Goal: Task Accomplishment & Management: Manage account settings

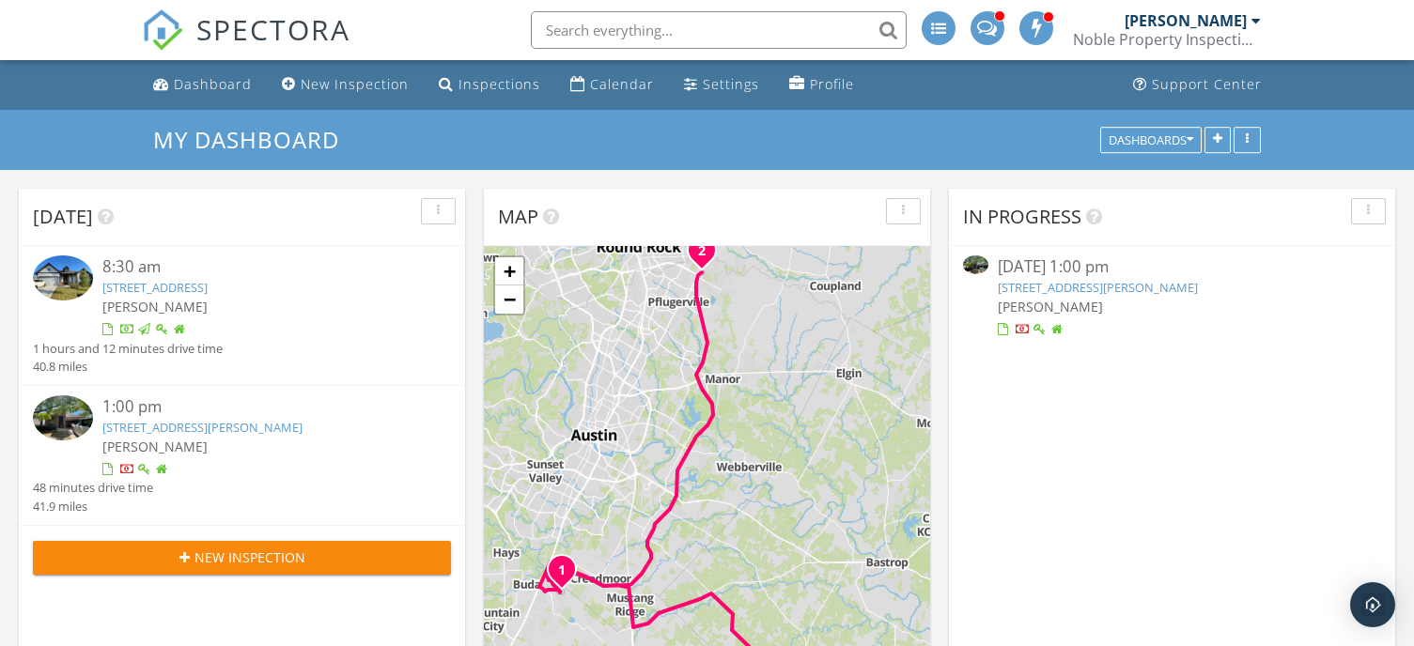
click at [245, 419] on link "19709 Drifting Meadows Dr , Pflugerville, TX 78660" at bounding box center [202, 427] width 200 height 17
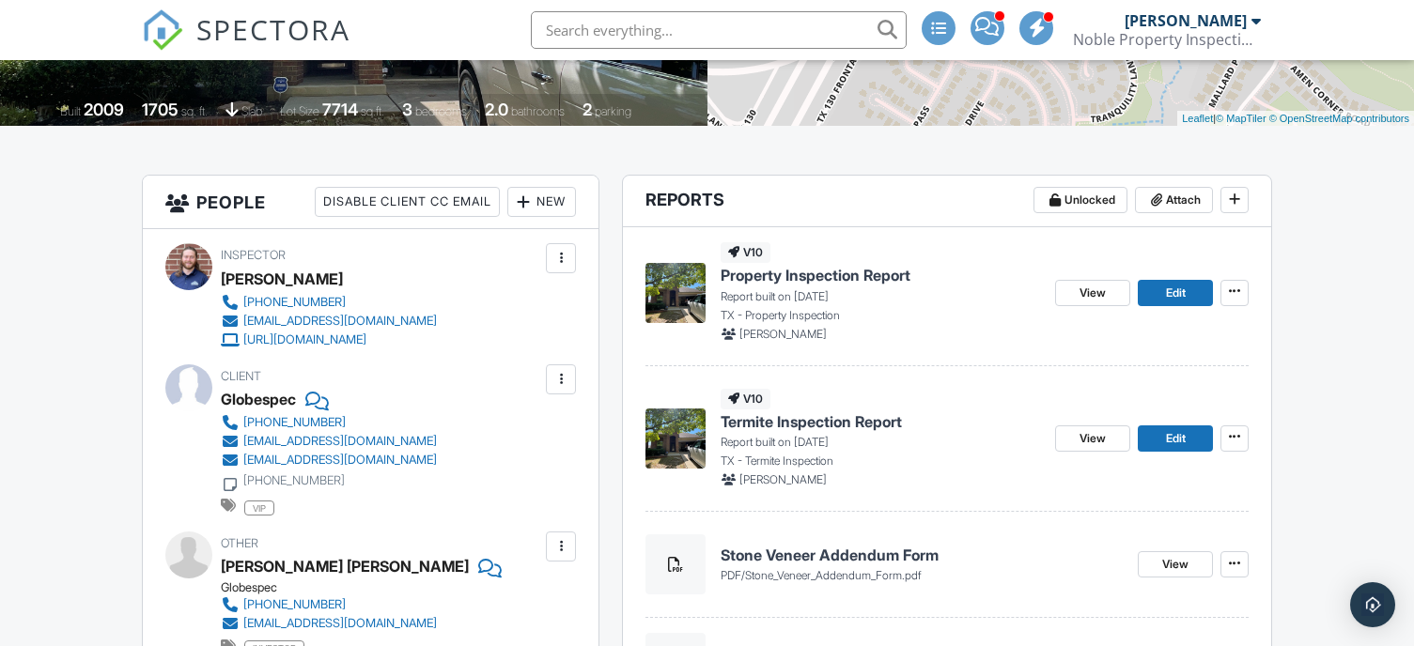
scroll to position [470, 0]
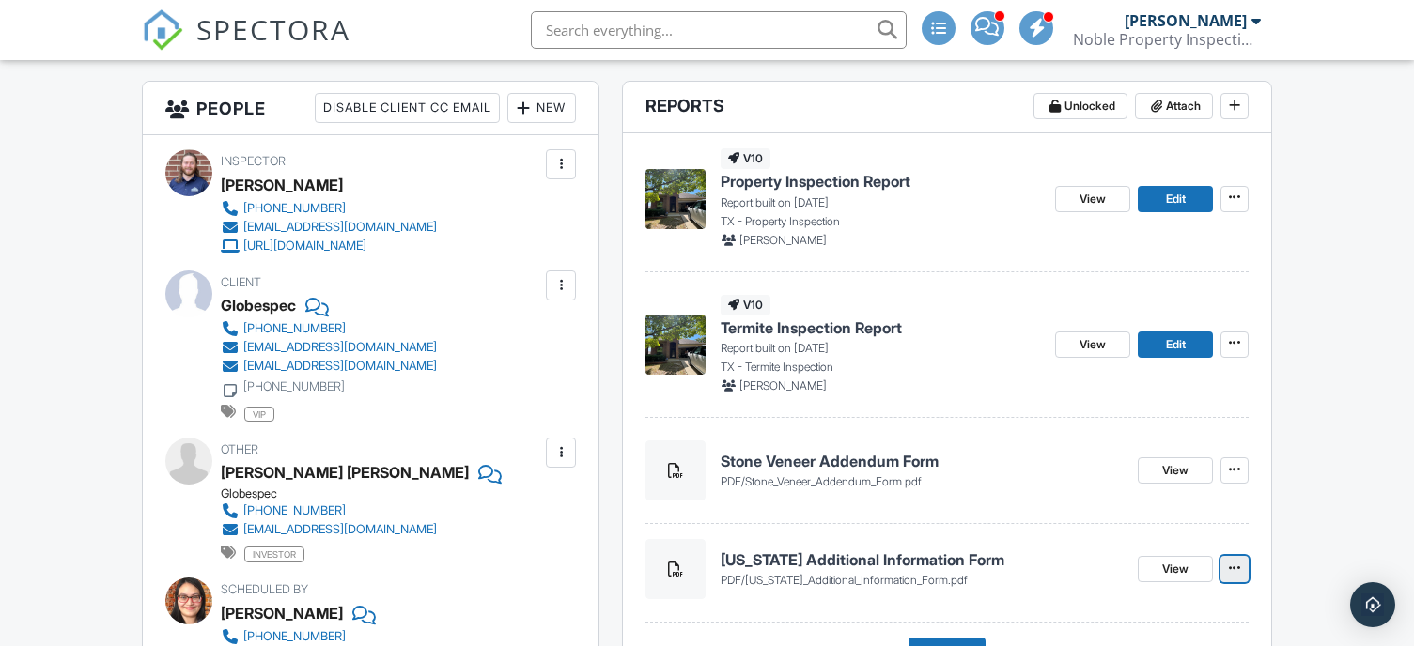
click at [1230, 568] on icon at bounding box center [1234, 568] width 11 height 13
click at [1170, 624] on input "Delete" at bounding box center [1141, 619] width 192 height 42
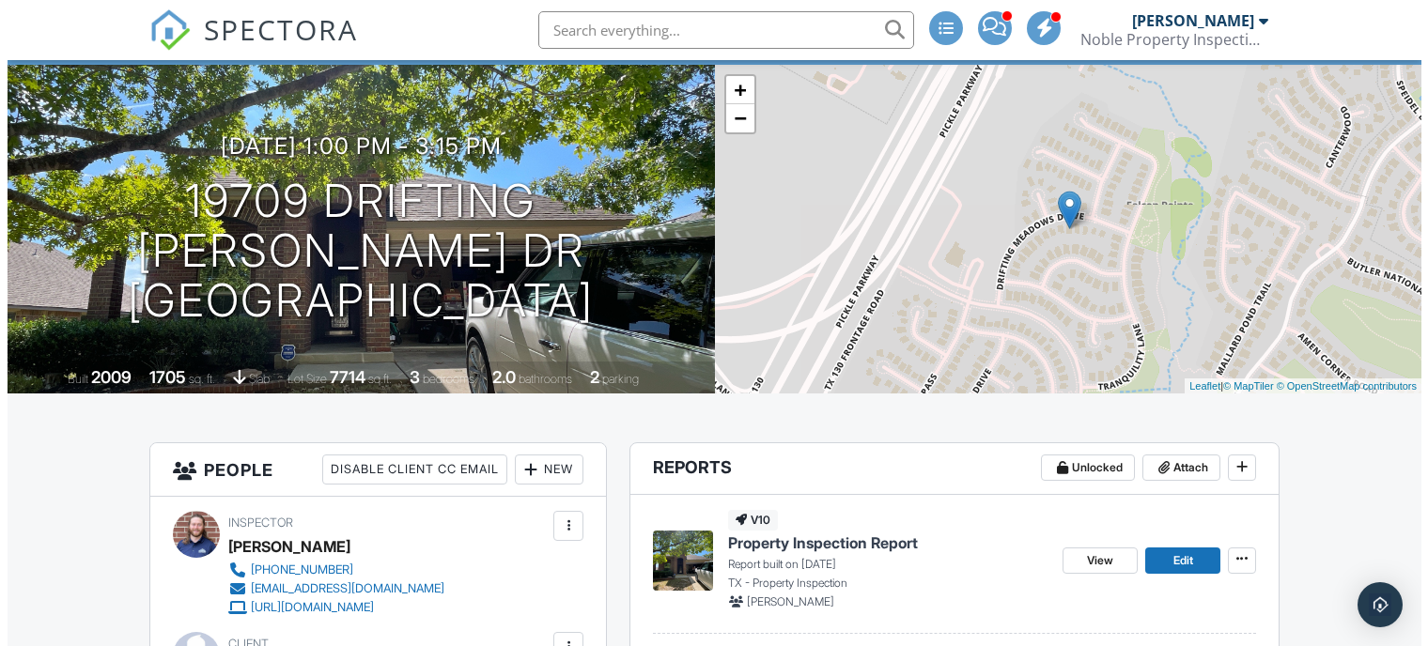
scroll to position [94, 0]
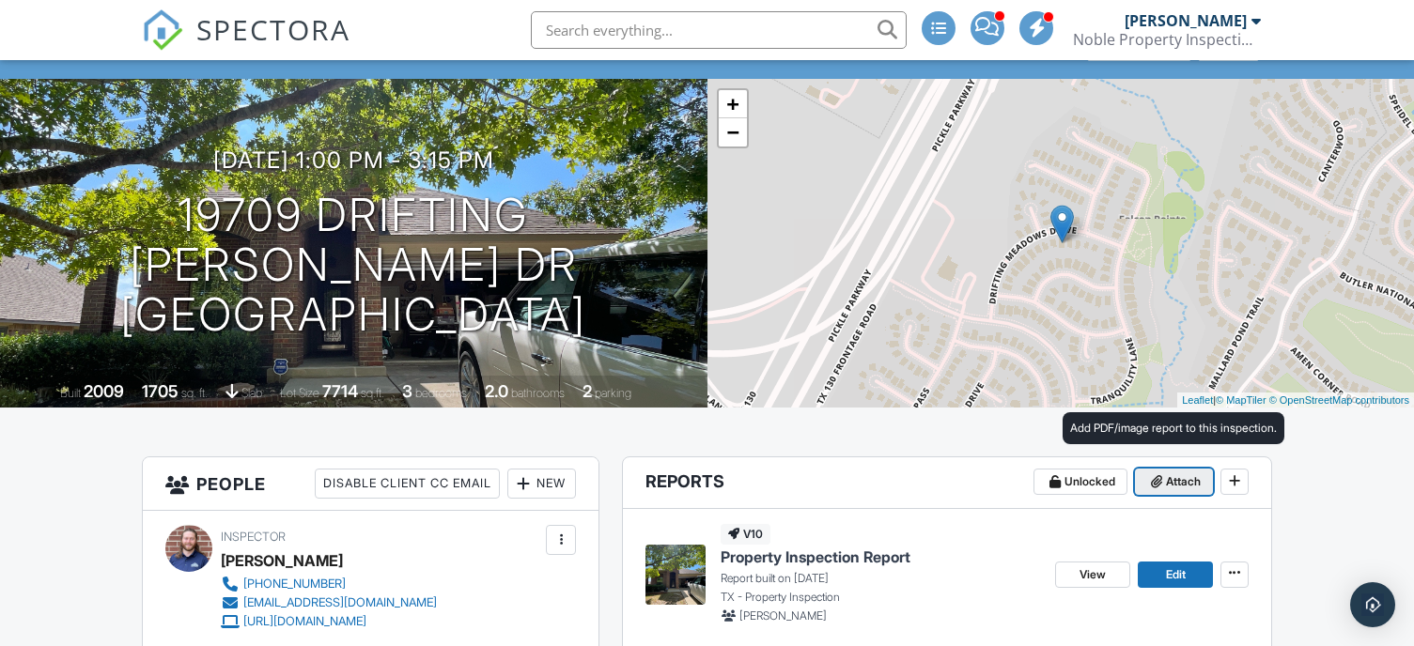
click at [1163, 480] on span at bounding box center [1156, 481] width 19 height 19
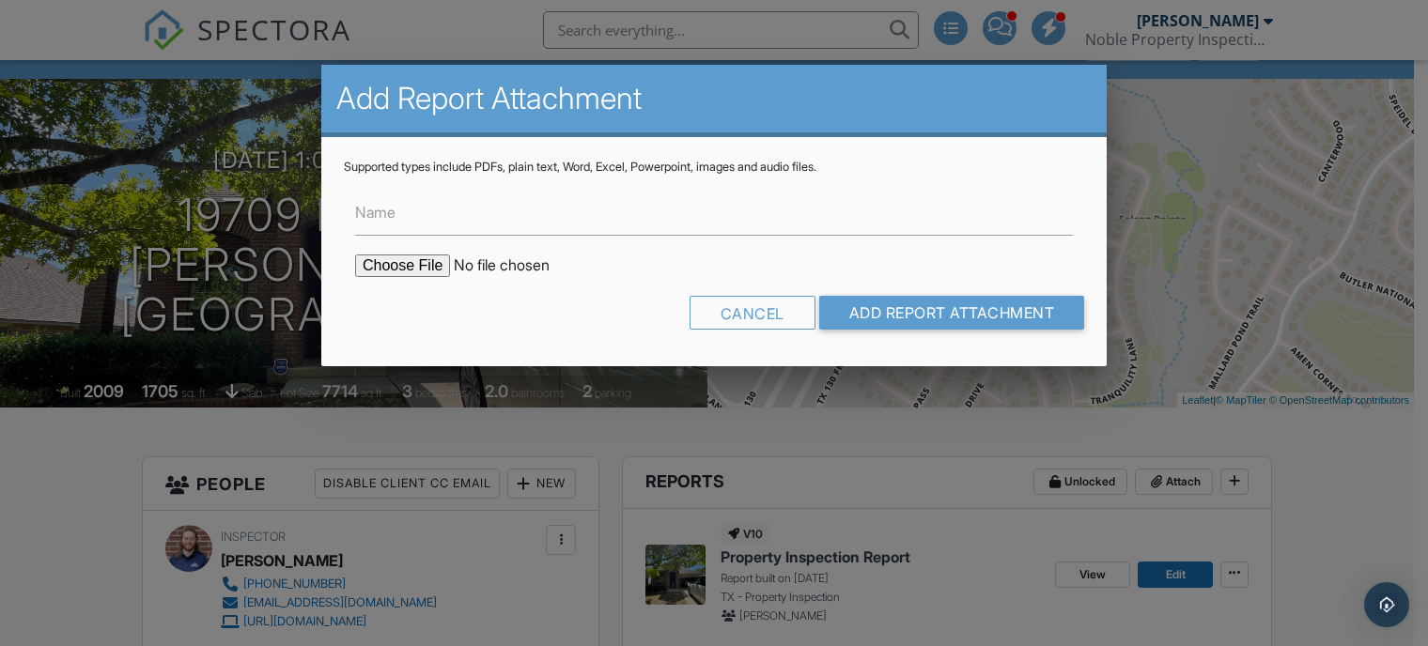
click at [400, 262] on input "file" at bounding box center [514, 266] width 319 height 23
type input "C:\fakepath\Texas_Additional_Information_Form (1).pdf"
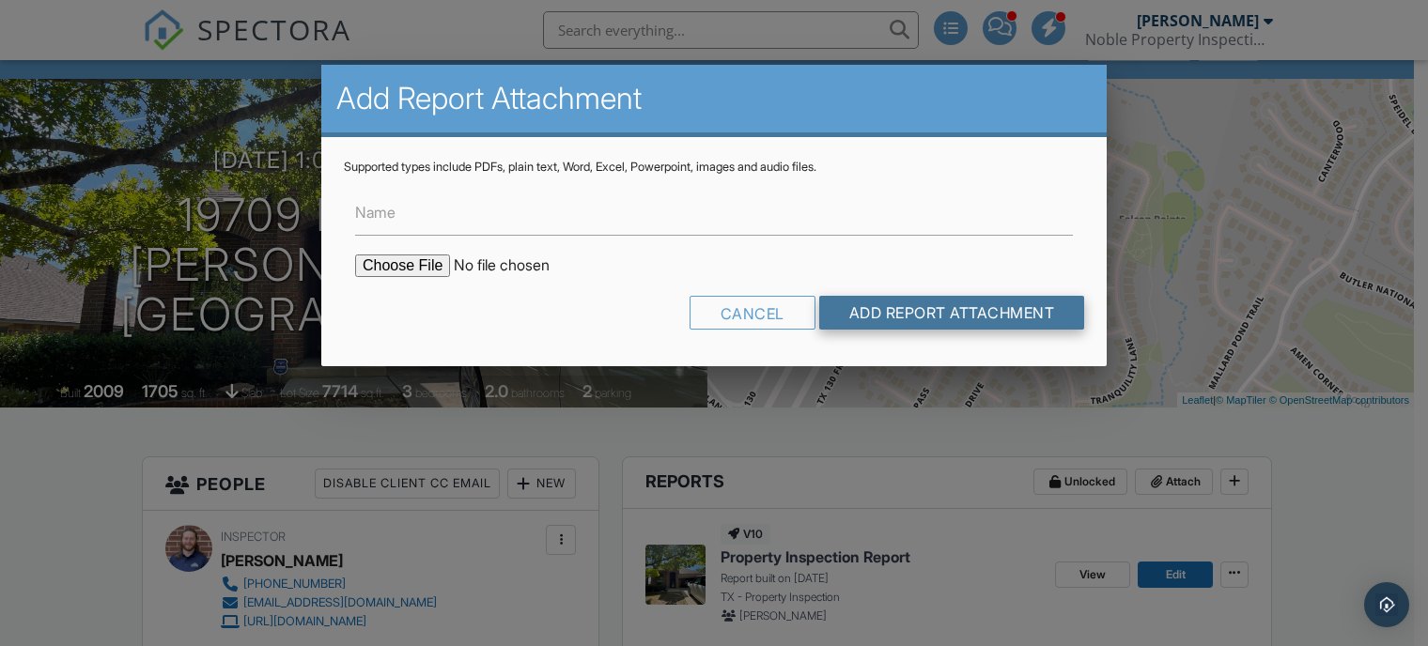
click at [848, 298] on input "Add Report Attachment" at bounding box center [952, 313] width 266 height 34
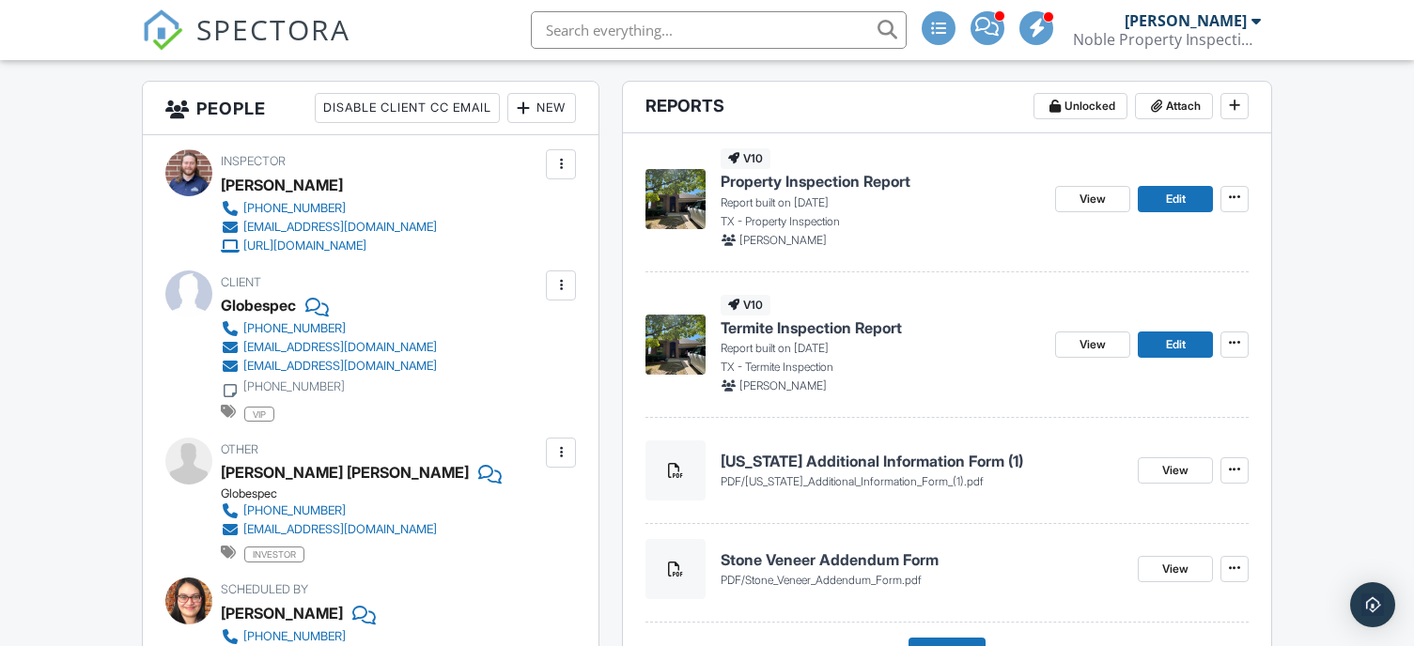
scroll to position [376, 0]
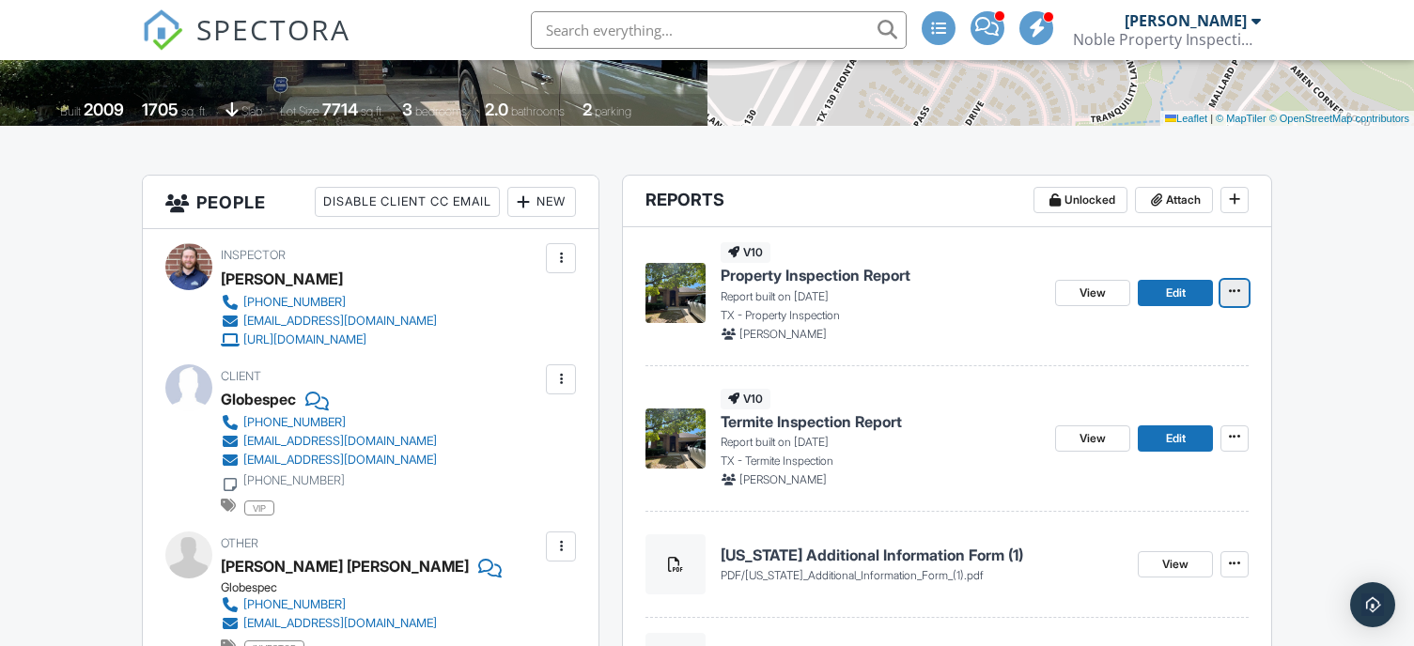
click at [1237, 293] on icon at bounding box center [1234, 291] width 11 height 13
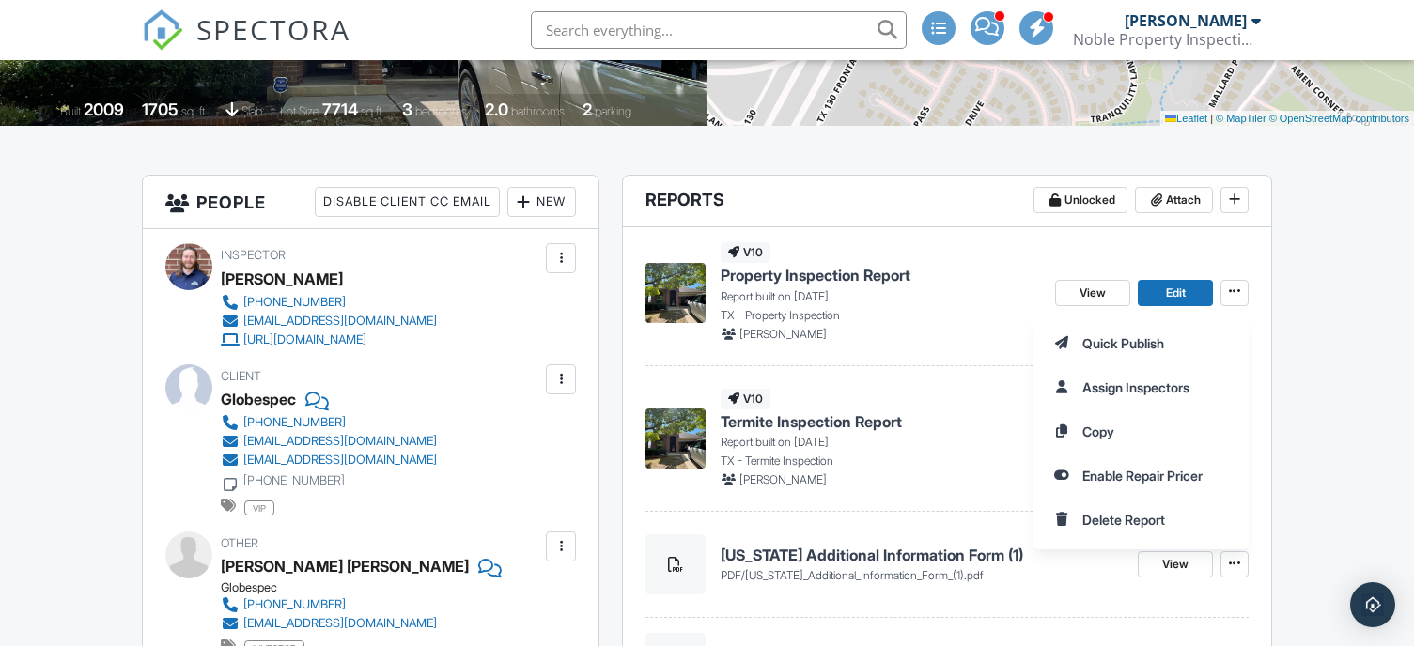
click at [1335, 336] on div "Quick Publish Assign Inspectors Copy Enable Repair Pricer Delete Report" at bounding box center [1222, 432] width 381 height 236
